Goal: Task Accomplishment & Management: Use online tool/utility

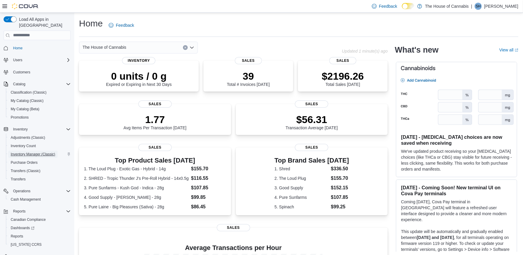
click at [36, 152] on span "Inventory Manager (Classic)" at bounding box center [33, 154] width 45 height 5
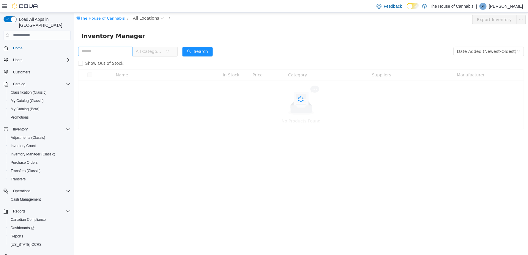
click at [119, 46] on input "text" at bounding box center [105, 50] width 54 height 9
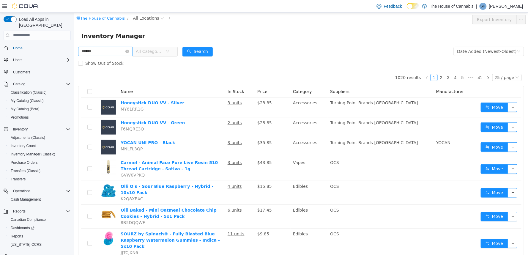
type input "*****"
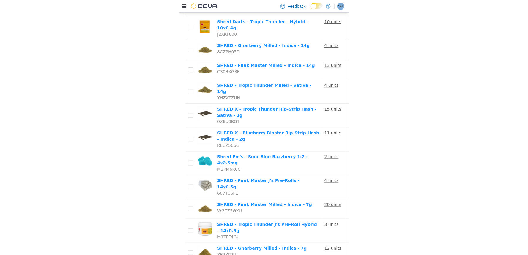
scroll to position [279, 0]
